Goal: Task Accomplishment & Management: Use online tool/utility

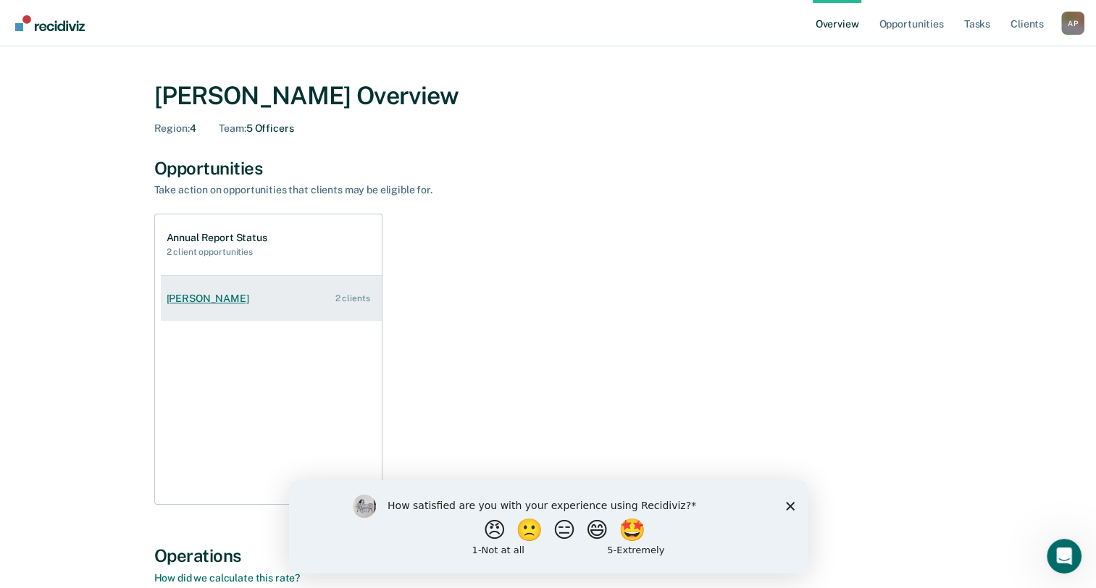
click at [362, 301] on div "2 clients" at bounding box center [352, 298] width 35 height 10
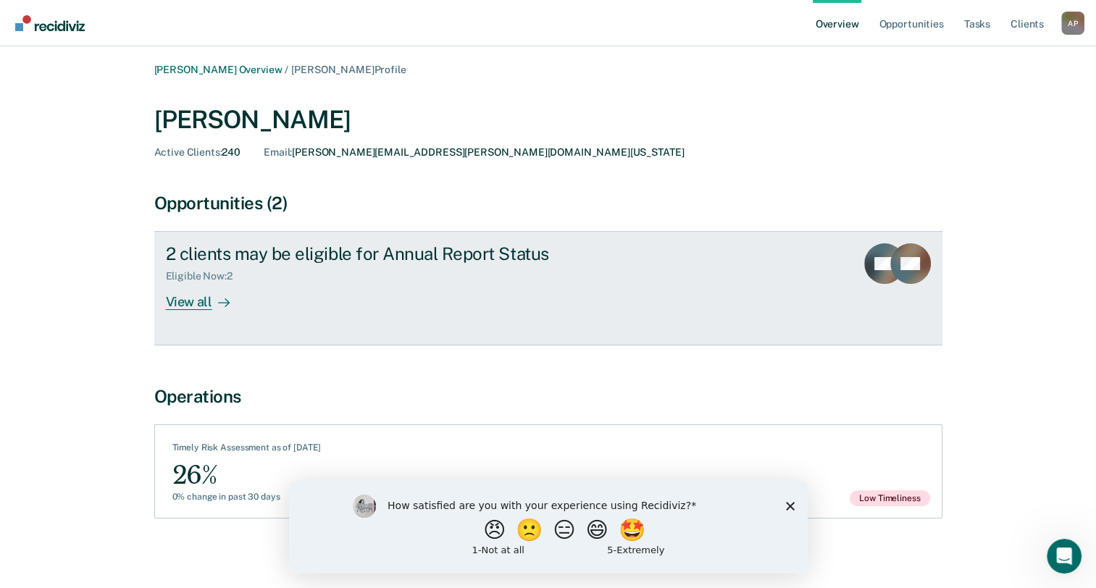
click at [193, 304] on div "View all" at bounding box center [206, 297] width 81 height 28
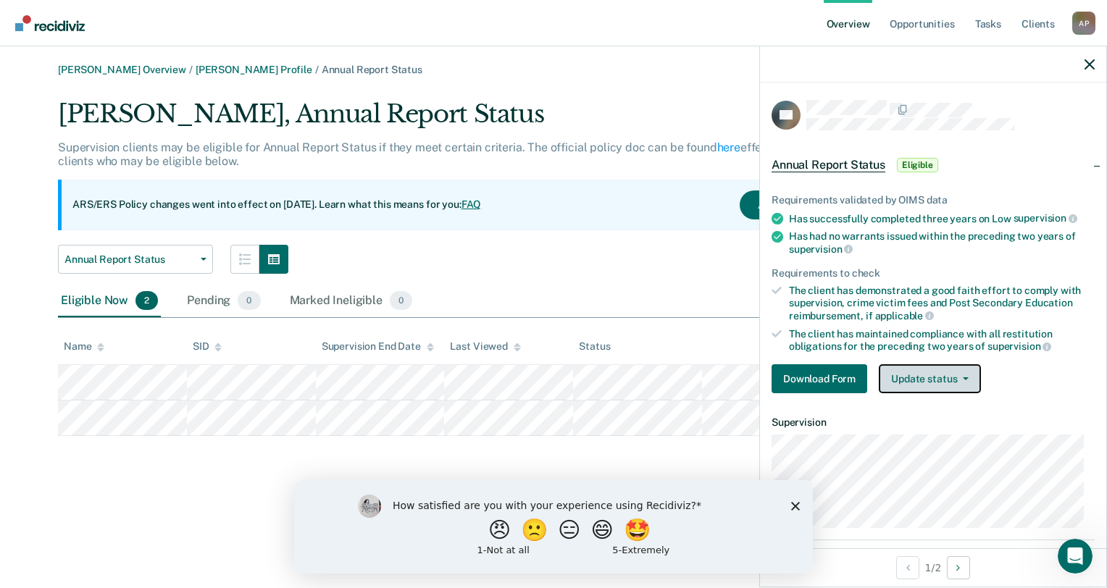
click at [959, 371] on button "Update status" at bounding box center [930, 378] width 102 height 29
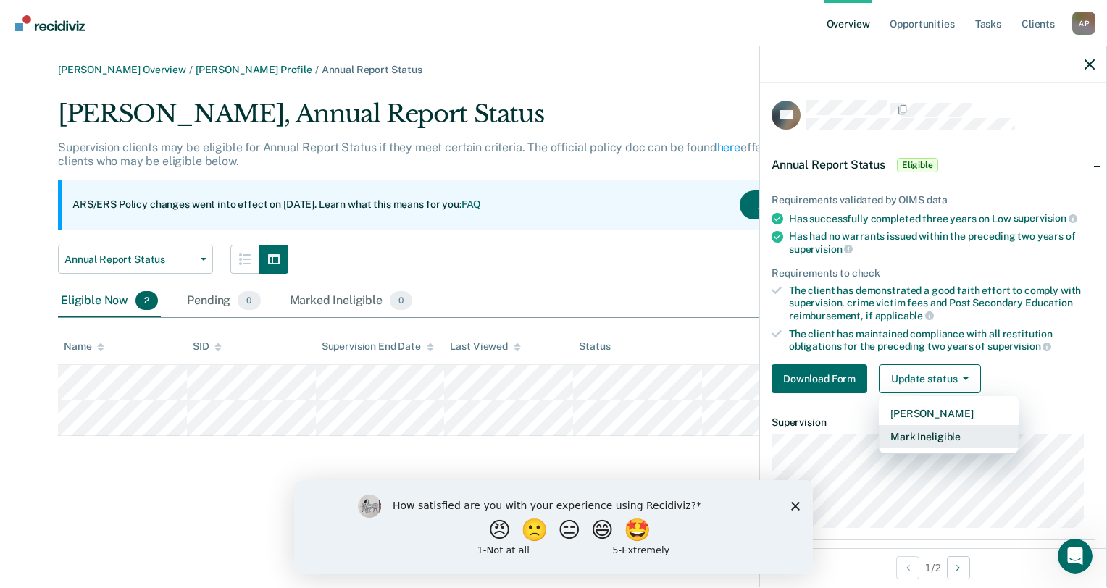
click at [944, 435] on button "Mark Ineligible" at bounding box center [949, 436] width 140 height 23
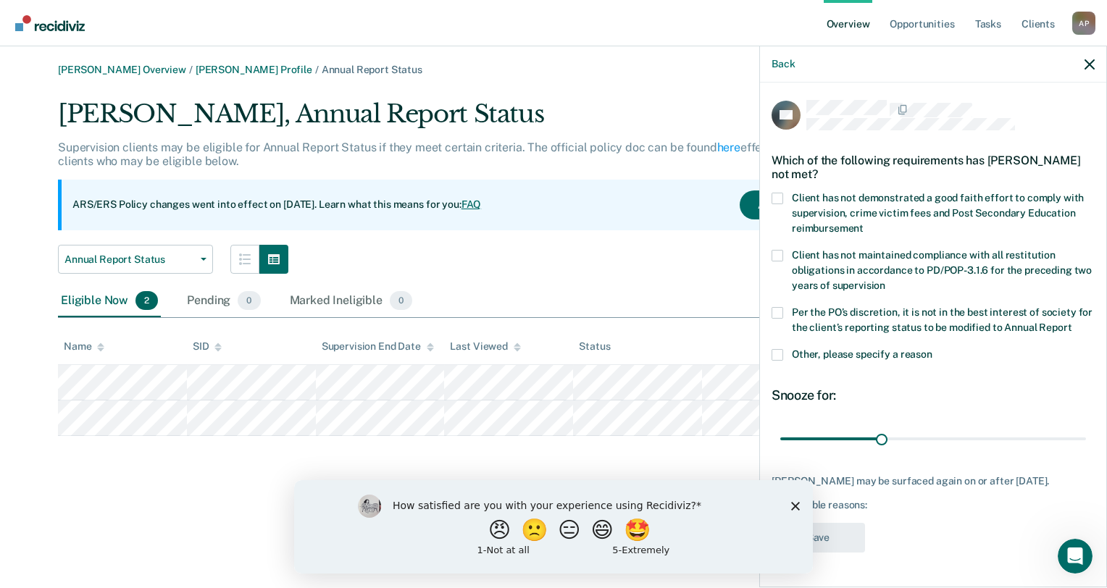
click at [790, 504] on div "How satisfied are you with your experience using Recidiviz? 😠 🙁 😑 😄 🤩 1 - Not a…" at bounding box center [553, 526] width 519 height 93
click at [793, 501] on icon "Close survey" at bounding box center [795, 505] width 9 height 9
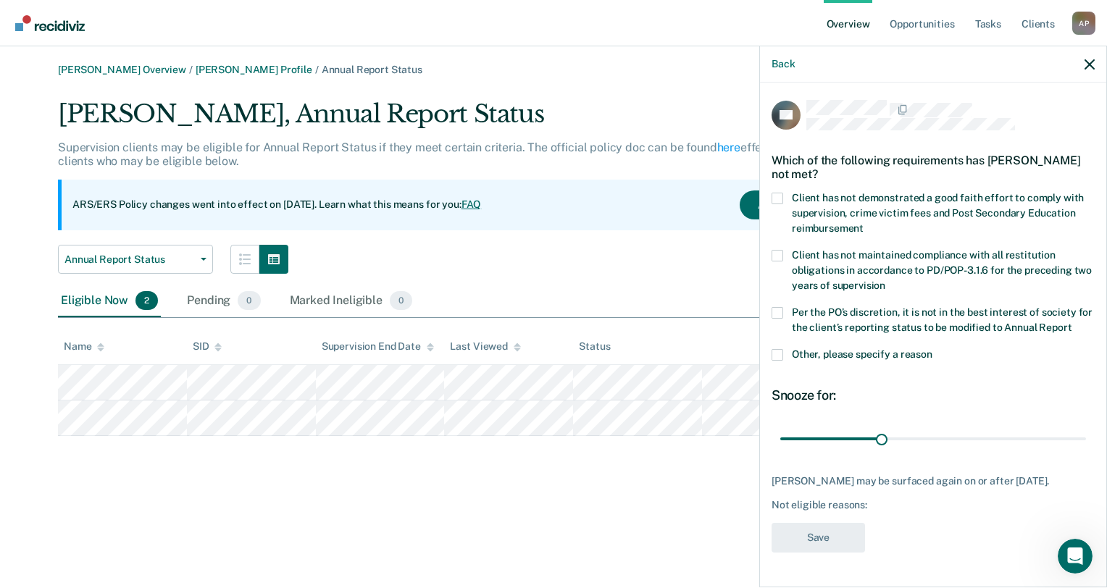
click at [777, 361] on span at bounding box center [778, 355] width 12 height 12
click at [932, 349] on input "Other, please specify a reason" at bounding box center [932, 349] width 0 height 0
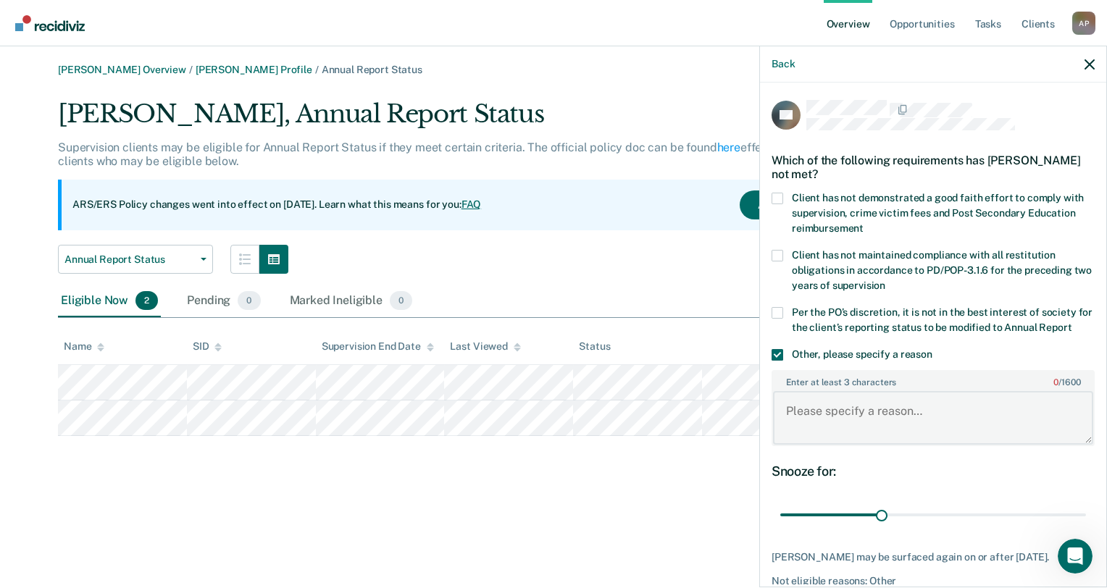
click at [839, 441] on textarea "Enter at least 3 characters 0 / 1600" at bounding box center [933, 418] width 320 height 54
type textarea "Client is in at [GEOGRAPHIC_DATA]"
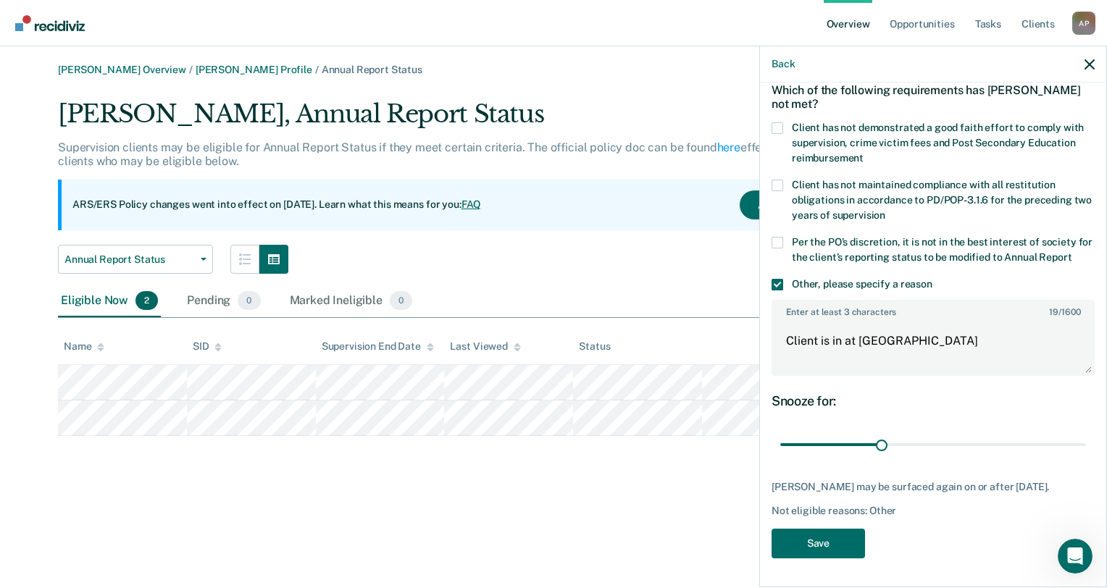
scroll to position [82, 0]
click at [842, 550] on button "Save" at bounding box center [818, 544] width 93 height 30
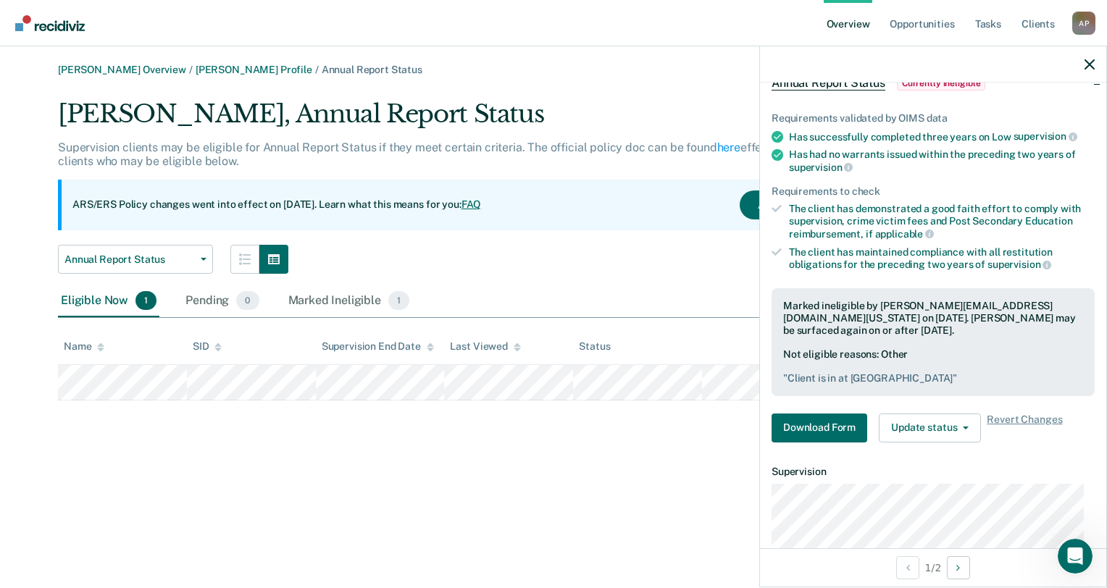
scroll to position [16, 0]
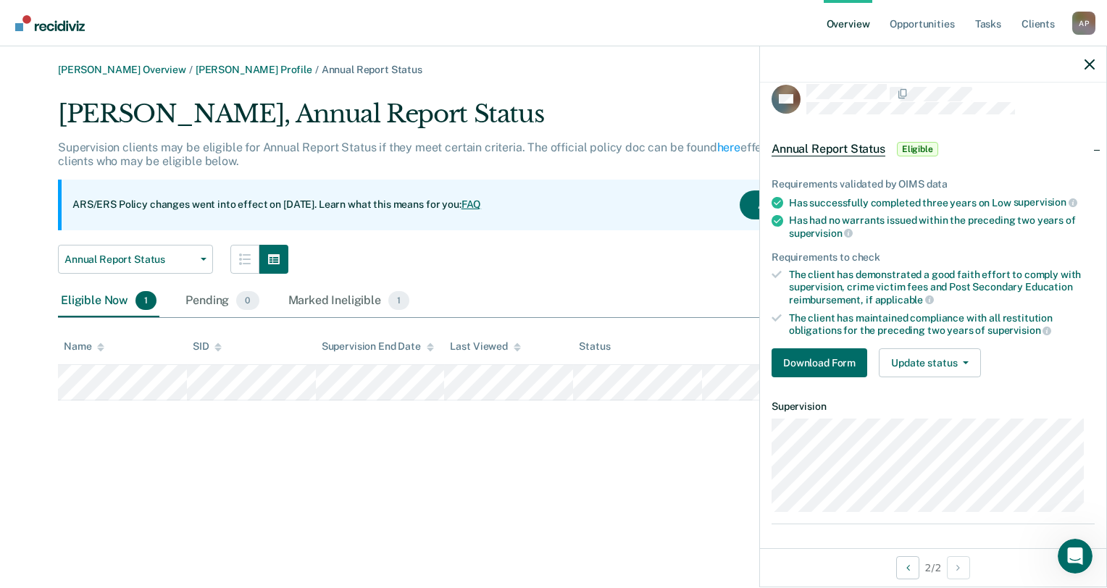
click at [1095, 62] on div at bounding box center [933, 64] width 346 height 36
click at [1085, 67] on icon "button" at bounding box center [1090, 64] width 10 height 10
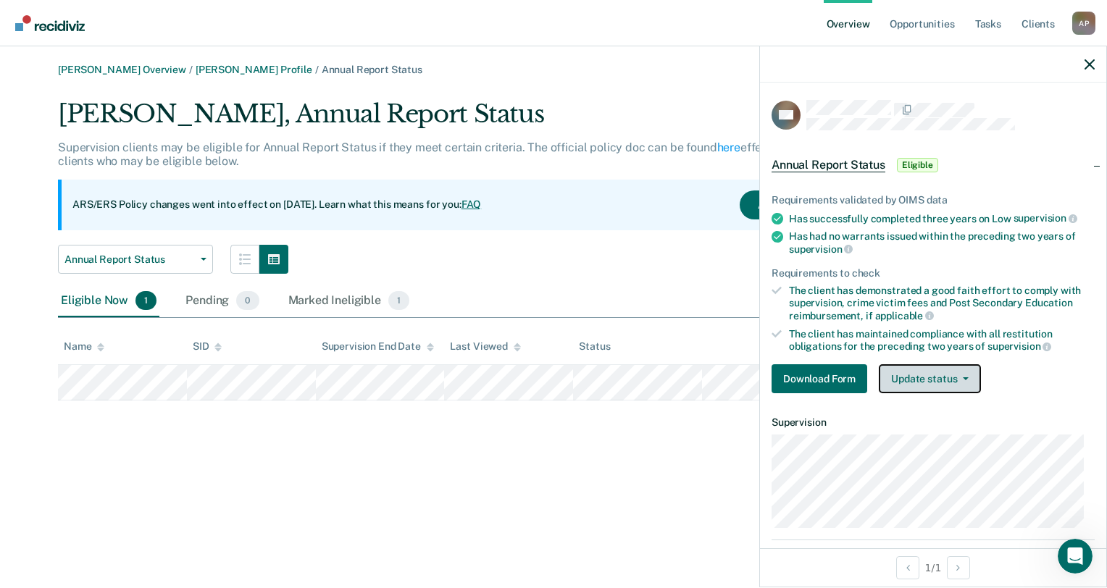
click at [922, 372] on button "Update status" at bounding box center [930, 378] width 102 height 29
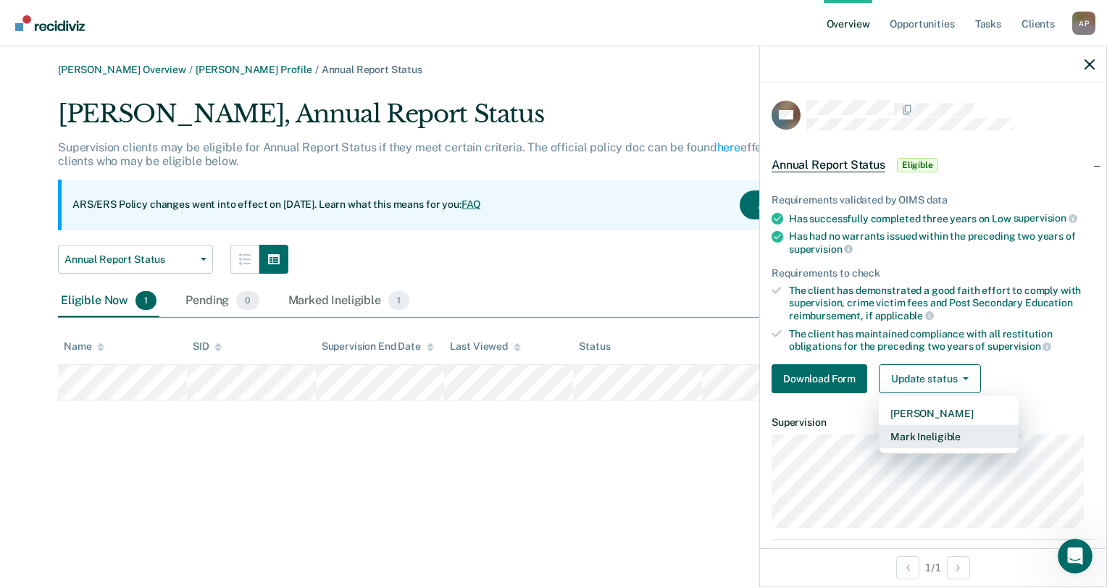
click at [922, 441] on button "Mark Ineligible" at bounding box center [949, 436] width 140 height 23
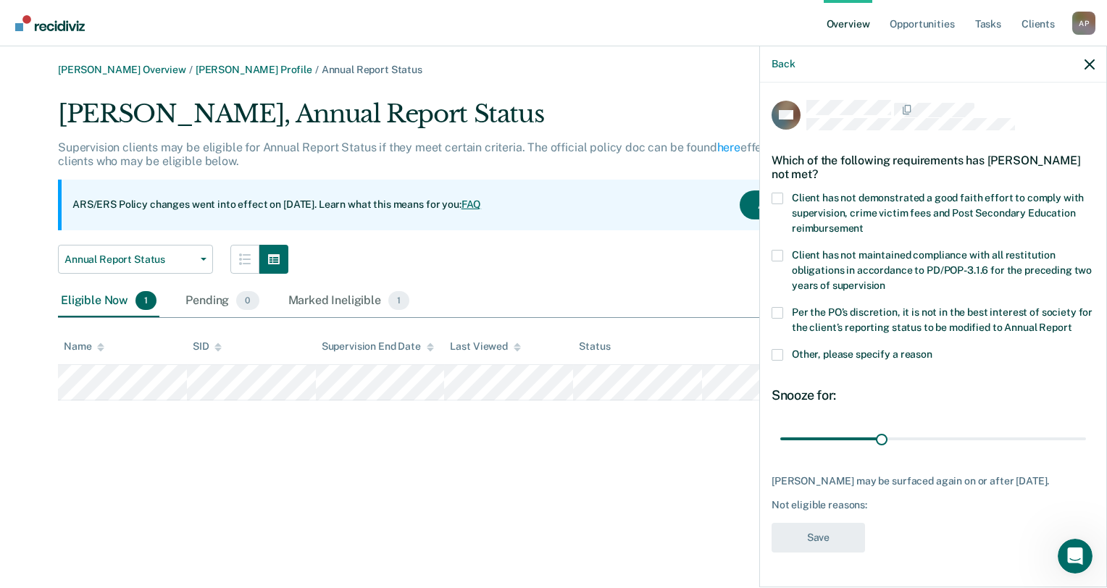
scroll to position [20, 0]
click at [780, 349] on span at bounding box center [778, 355] width 12 height 12
click at [932, 349] on input "Other, please specify a reason" at bounding box center [932, 349] width 0 height 0
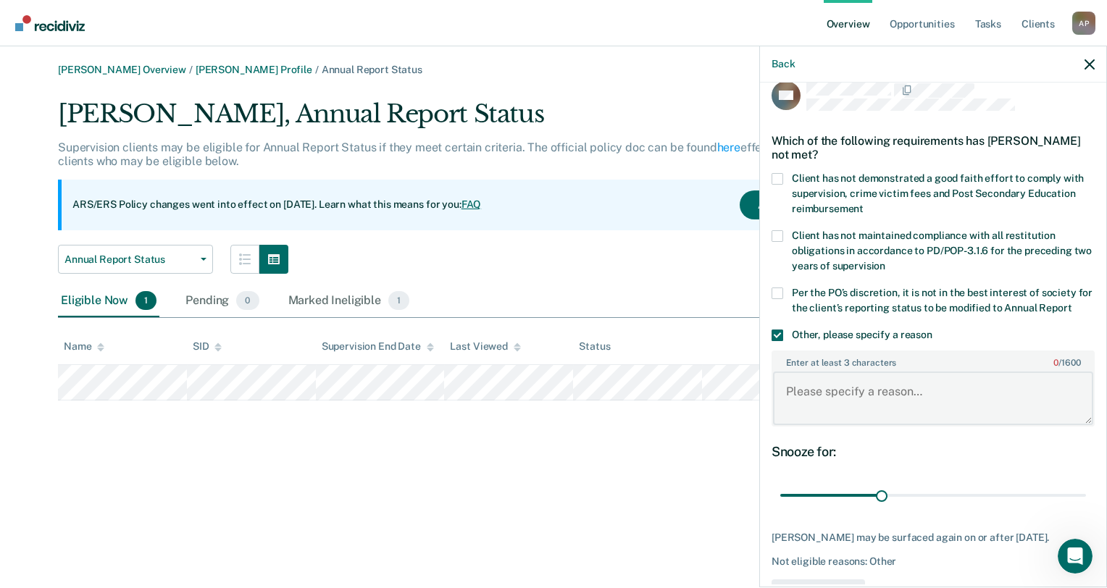
click at [802, 401] on textarea "Enter at least 3 characters 0 / 1600" at bounding box center [933, 399] width 320 height 54
type textarea "Client is at a HWH/RRC"
click at [704, 479] on div "[PERSON_NAME] Overview / [PERSON_NAME] Profile / Annual Report Status [PERSON_N…" at bounding box center [553, 303] width 1072 height 478
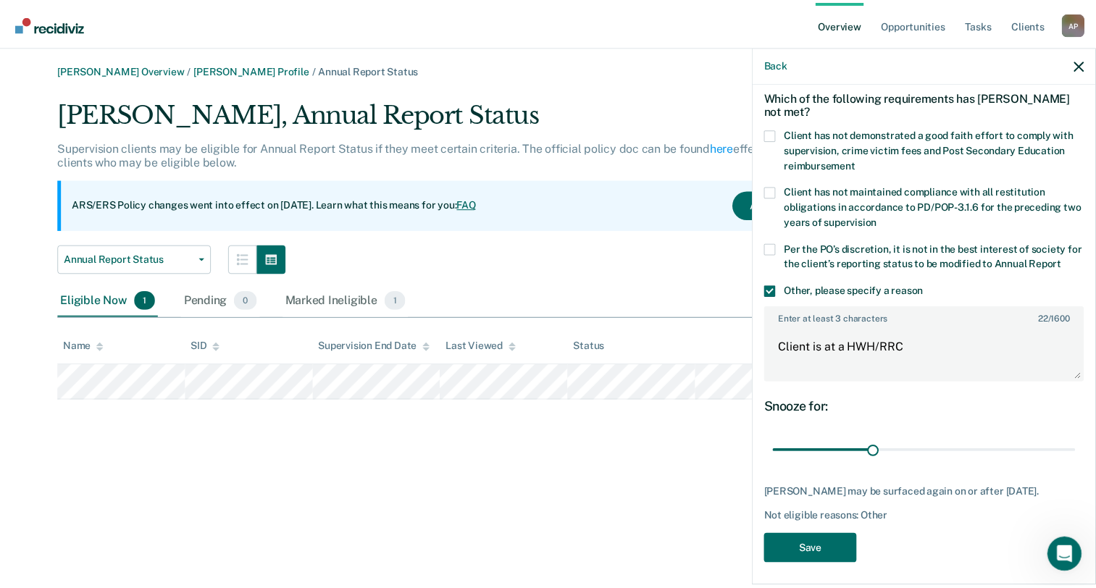
scroll to position [94, 0]
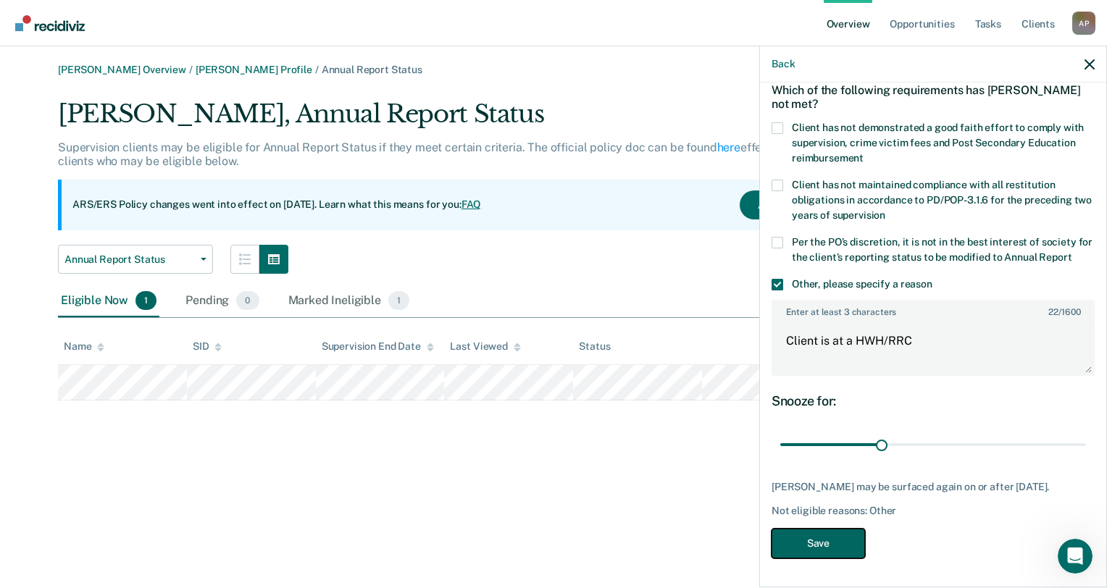
click at [832, 534] on button "Save" at bounding box center [818, 544] width 93 height 30
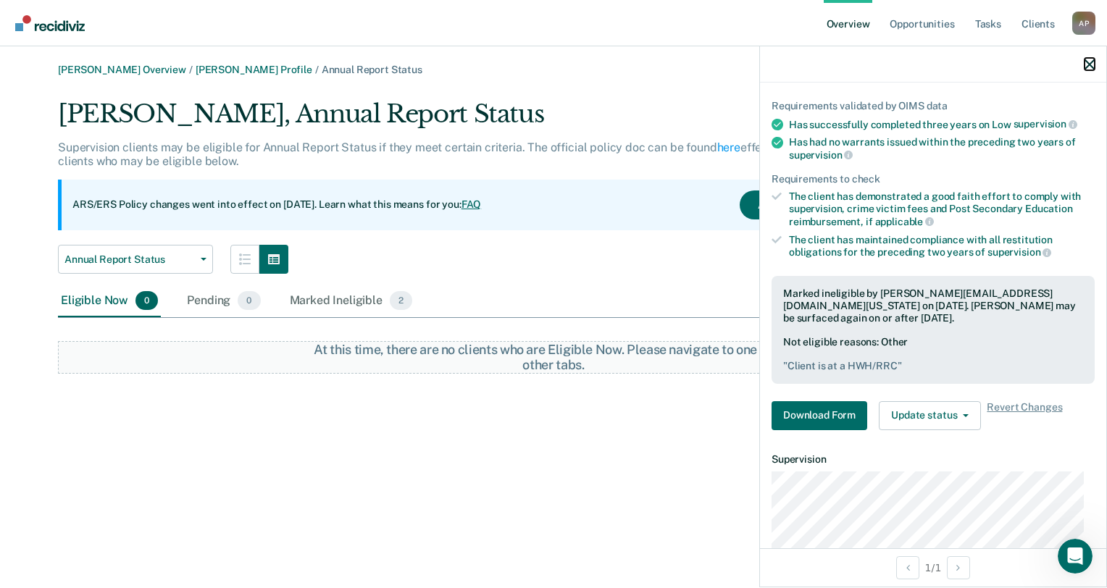
click at [1093, 63] on icon "button" at bounding box center [1090, 64] width 10 height 10
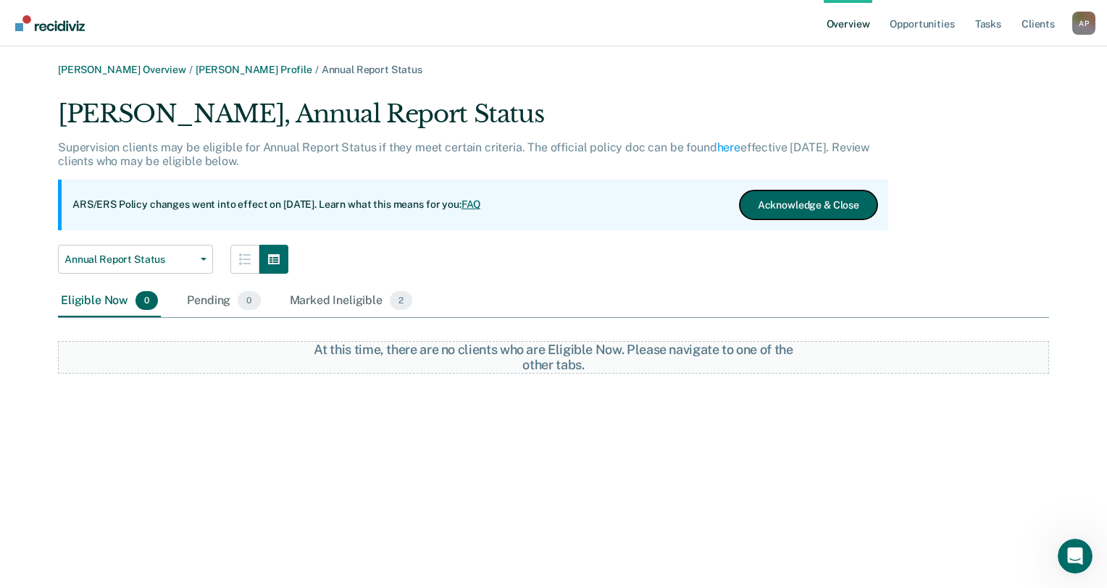
click at [809, 214] on button "Acknowledge & Close" at bounding box center [809, 205] width 138 height 29
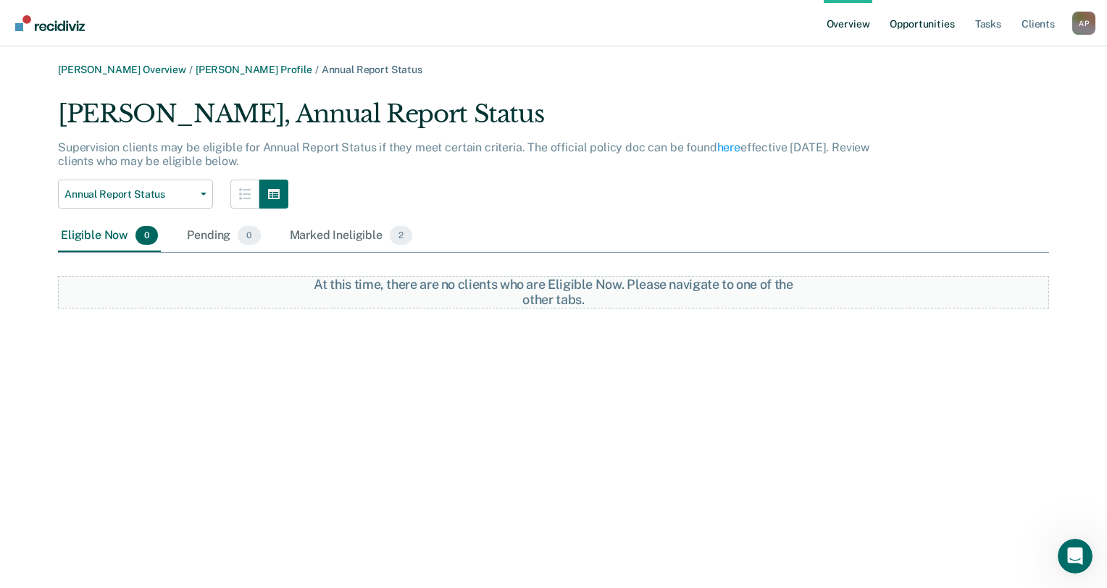
click at [922, 28] on link "Opportunities" at bounding box center [922, 23] width 70 height 46
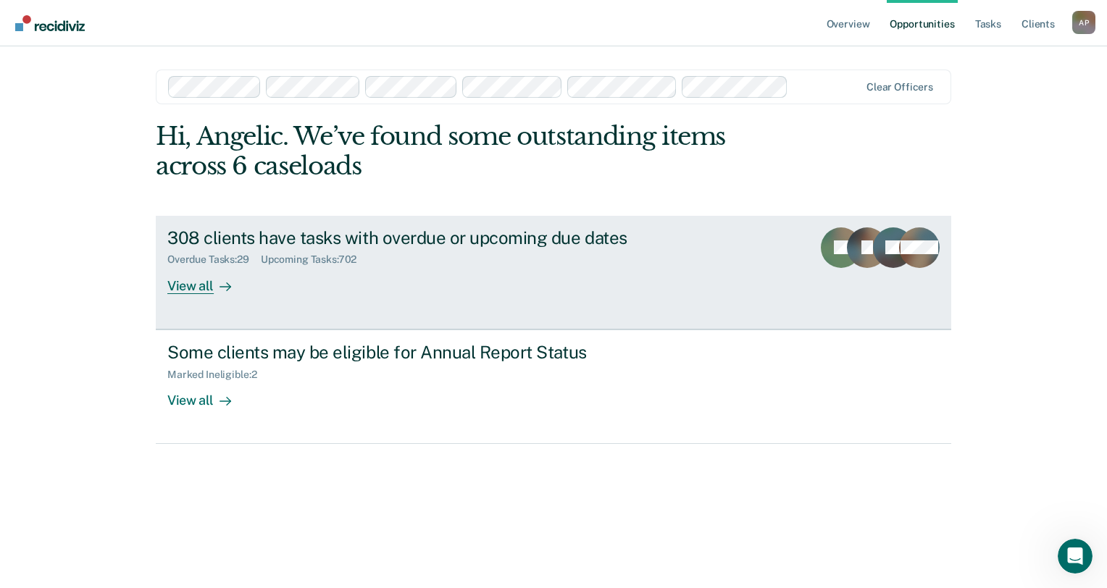
click at [197, 294] on link "308 clients have tasks with overdue or upcoming due dates Overdue Tasks : 29 Up…" at bounding box center [554, 273] width 796 height 114
